Goal: Transaction & Acquisition: Purchase product/service

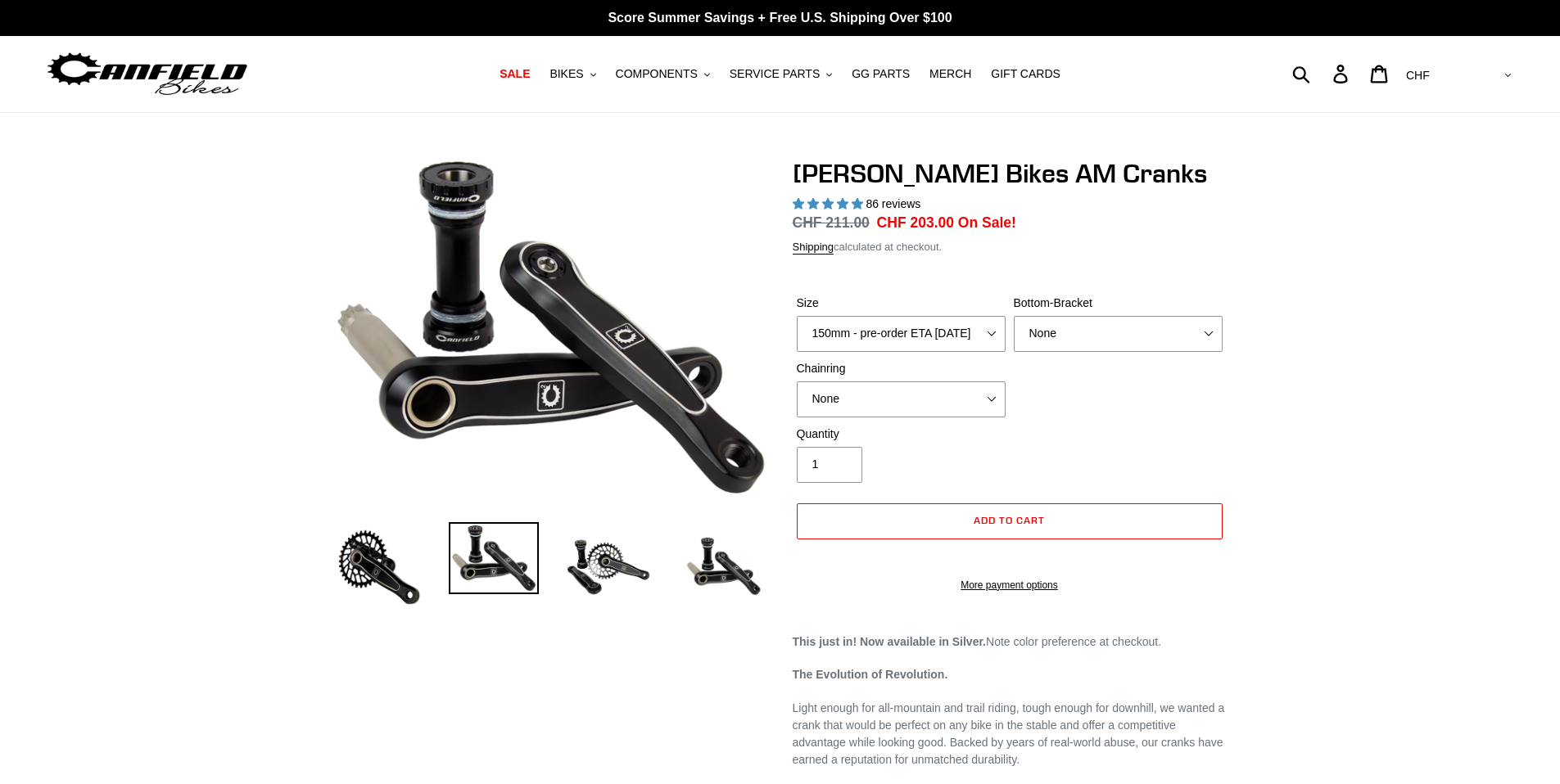
select select "highest-rating"
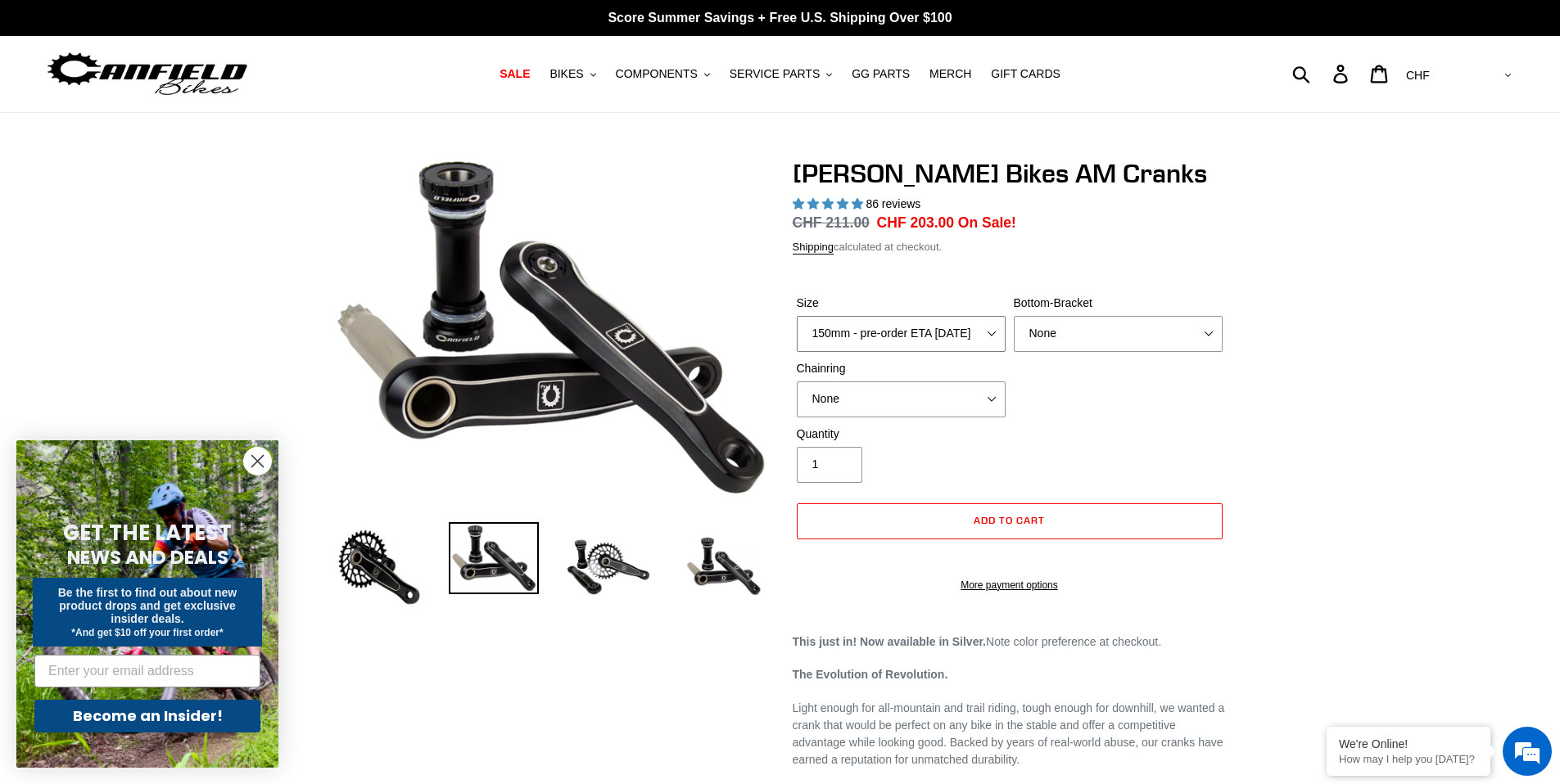
click at [938, 320] on select "150mm - pre-order ETA [DATE] 155mm - pre-order ETA [DATE] 160mm - pre-order ETA…" at bounding box center [902, 334] width 209 height 36
click at [797, 316] on select "150mm - pre-order ETA [DATE] 155mm - pre-order ETA [DATE] 160mm - pre-order ETA…" at bounding box center [902, 334] width 209 height 36
click at [1092, 340] on select "None BSA Threaded 68/73mm Press Fit PF92" at bounding box center [1118, 334] width 209 height 36
select select "BSA Threaded 68/73mm"
click at [1014, 316] on select "None BSA Threaded 68/73mm Press Fit PF92" at bounding box center [1118, 334] width 209 height 36
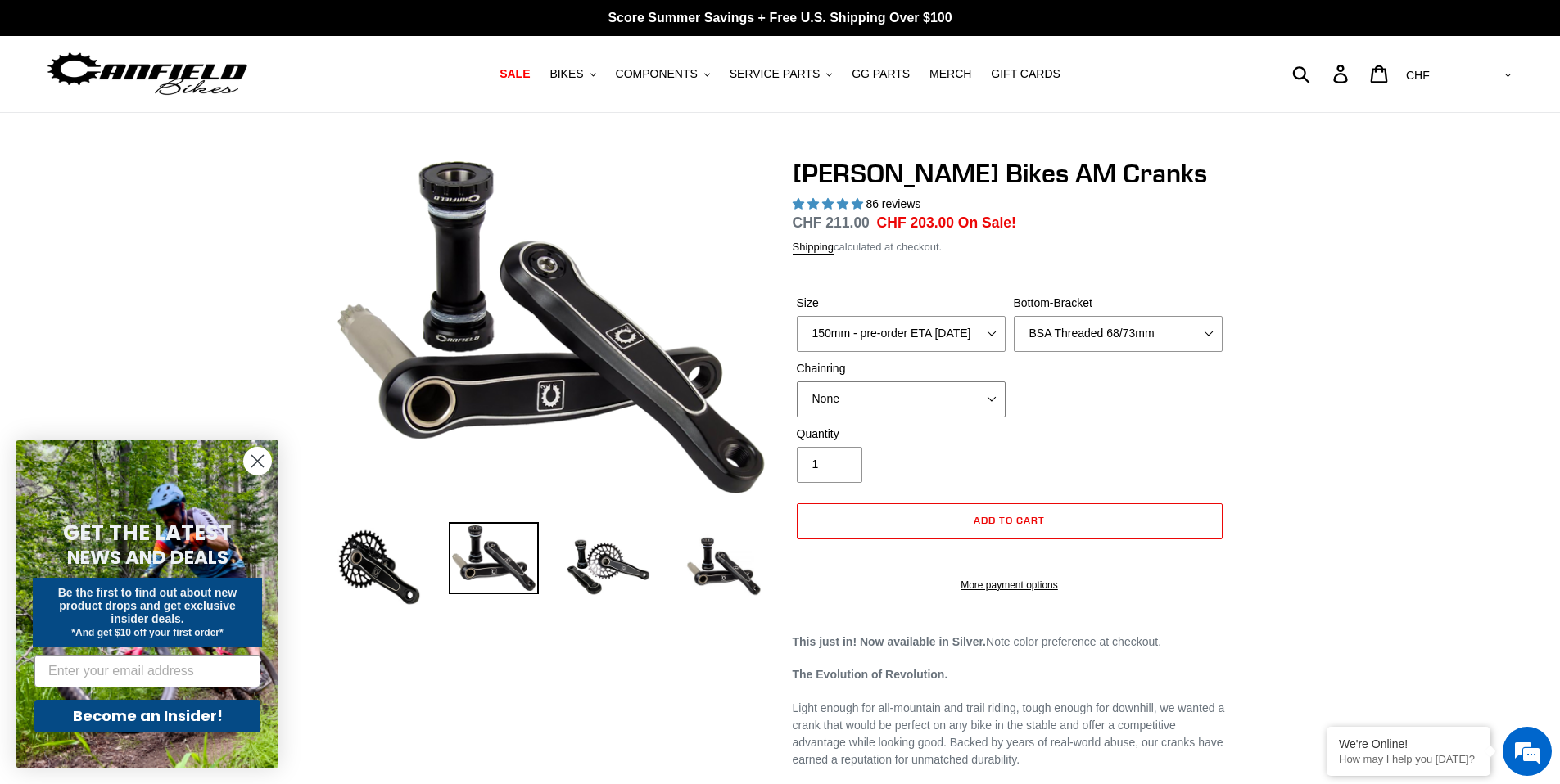
click at [942, 393] on select "None 30t Round (Boost 148) 30t Oval (Boost 148) 32t Round (Boost 148) 32t Oval …" at bounding box center [902, 399] width 209 height 36
select select "30t Round (Boost 148)"
click at [797, 381] on select "None 30t Round (Boost 148) 30t Oval (Boost 148) 32t Round (Boost 148) 32t Oval …" at bounding box center [902, 399] width 209 height 36
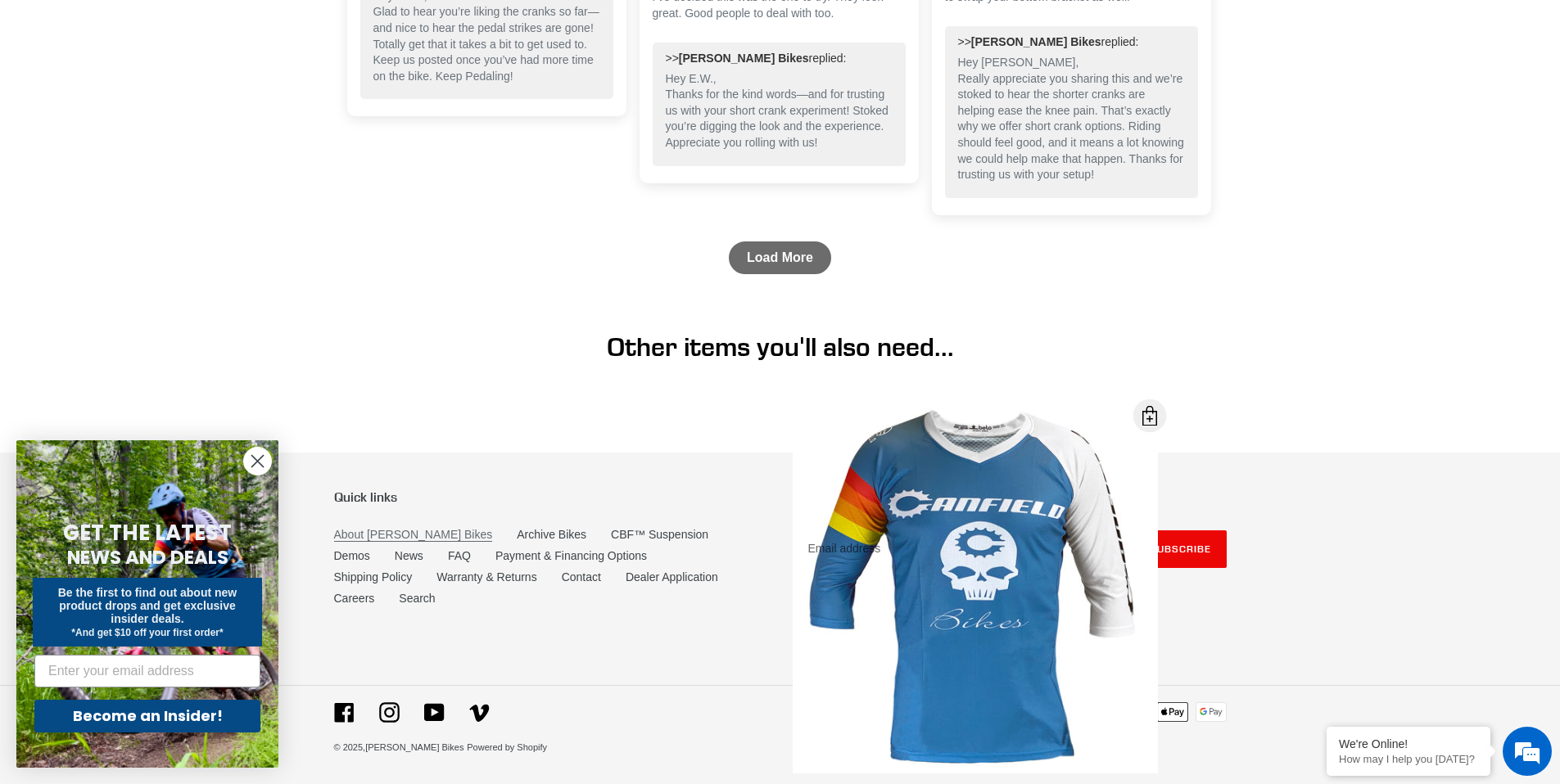
click at [407, 542] on link "About [PERSON_NAME] Bikes" at bounding box center [413, 535] width 159 height 14
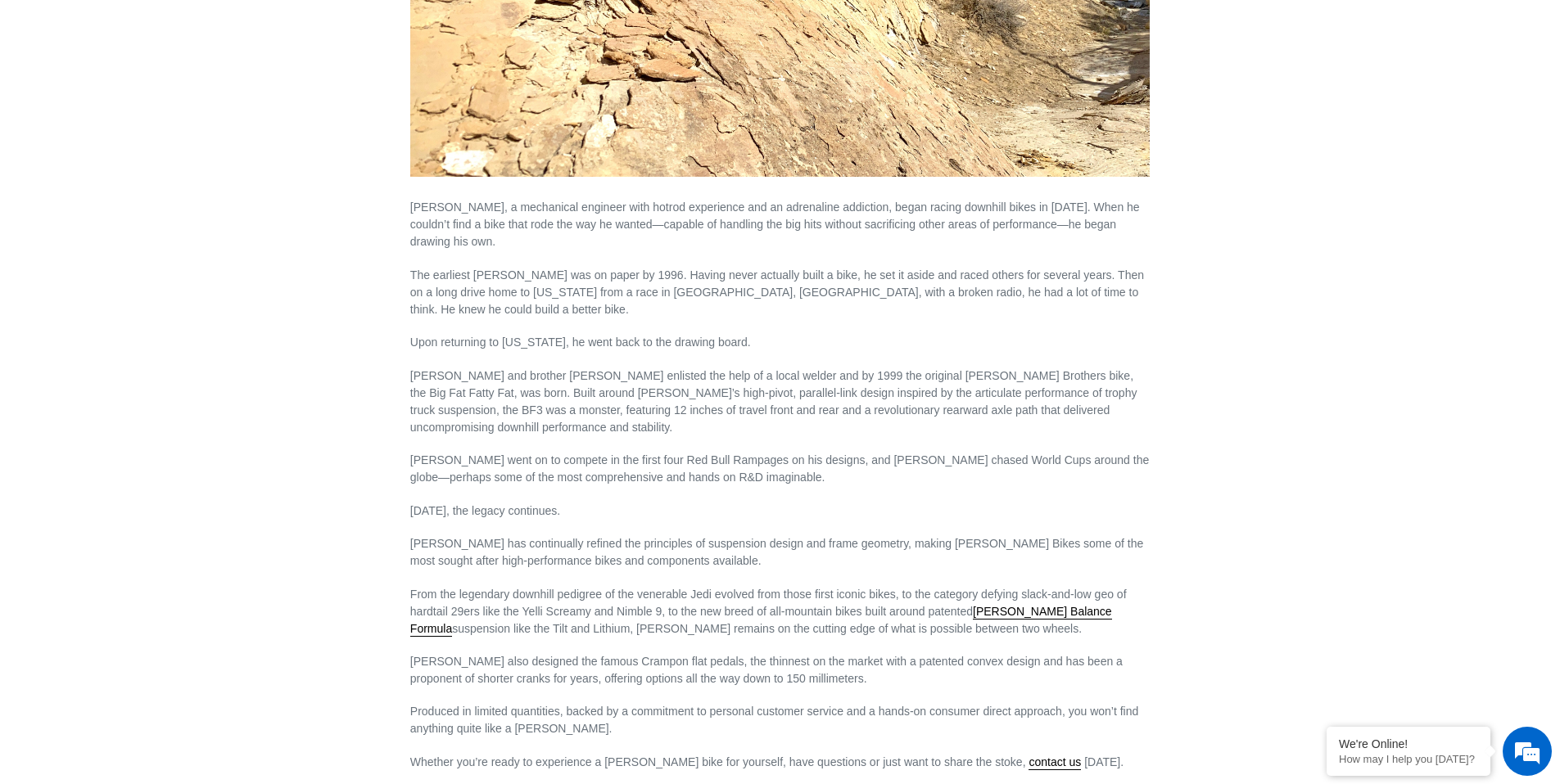
scroll to position [613, 0]
